Goal: Information Seeking & Learning: Learn about a topic

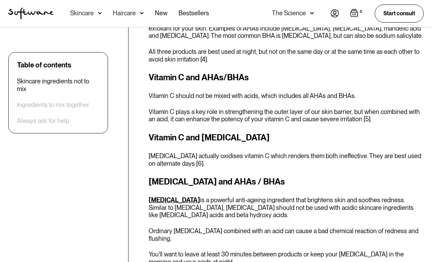
scroll to position [753, 0]
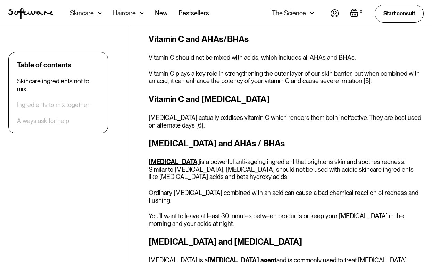
click at [310, 138] on h3 "[MEDICAL_DATA] and AHAs / BHAs" at bounding box center [286, 143] width 275 height 13
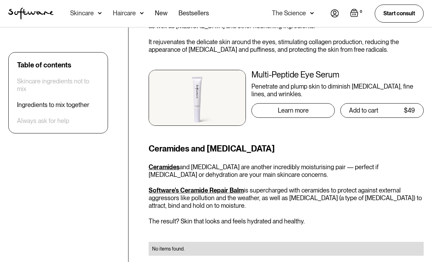
scroll to position [1727, 0]
